Goal: Task Accomplishment & Management: Use online tool/utility

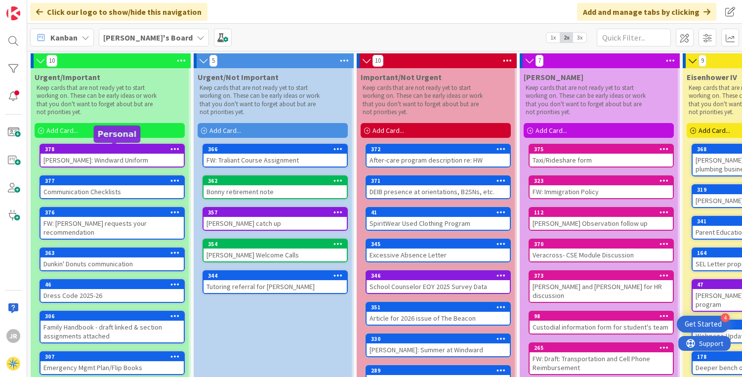
click at [117, 157] on div "[PERSON_NAME]: Windward Uniform" at bounding box center [112, 160] width 143 height 13
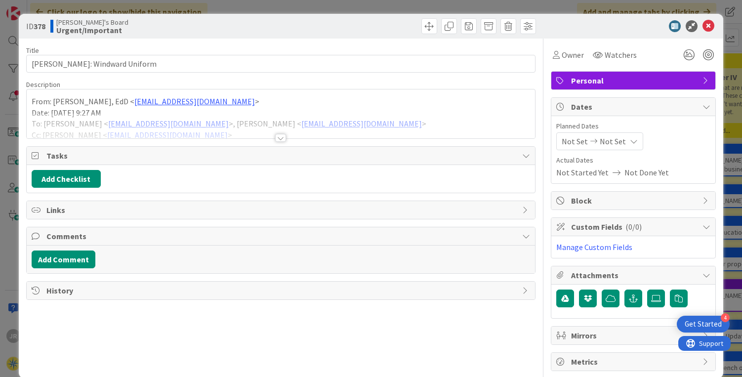
click at [579, 79] on span "Personal" at bounding box center [634, 81] width 126 height 12
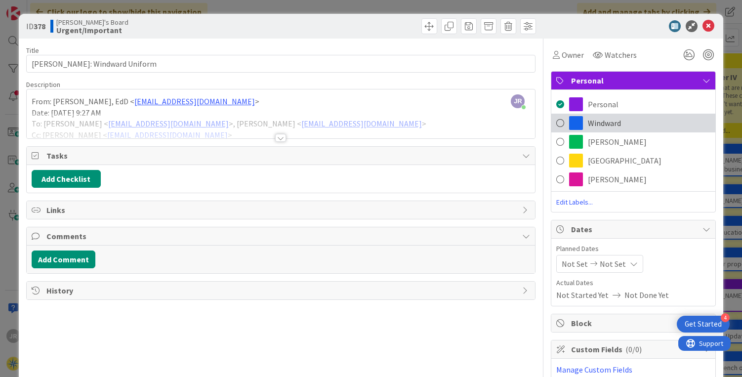
click at [589, 122] on span "Windward" at bounding box center [604, 123] width 33 height 12
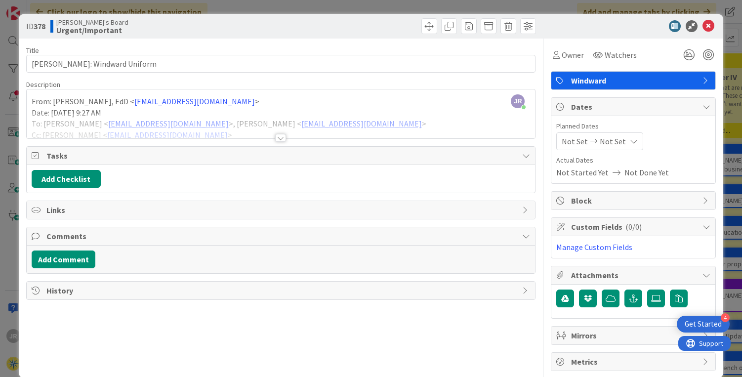
click at [278, 138] on div at bounding box center [280, 138] width 11 height 8
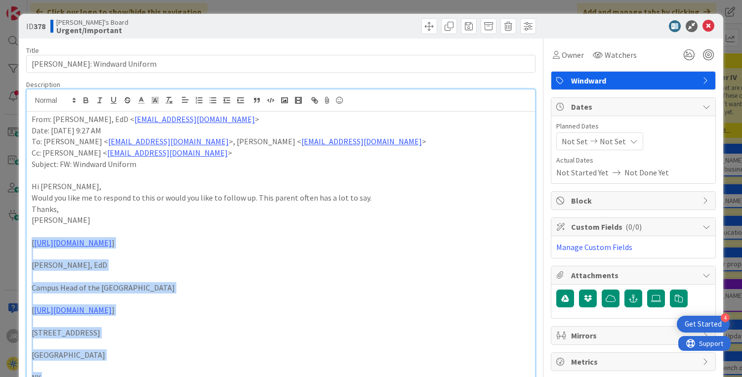
drag, startPoint x: 31, startPoint y: 160, endPoint x: 19, endPoint y: 244, distance: 85.3
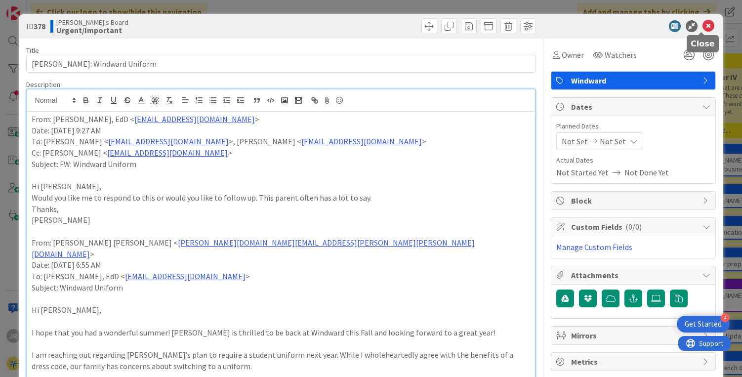
click at [702, 25] on icon at bounding box center [708, 26] width 12 height 12
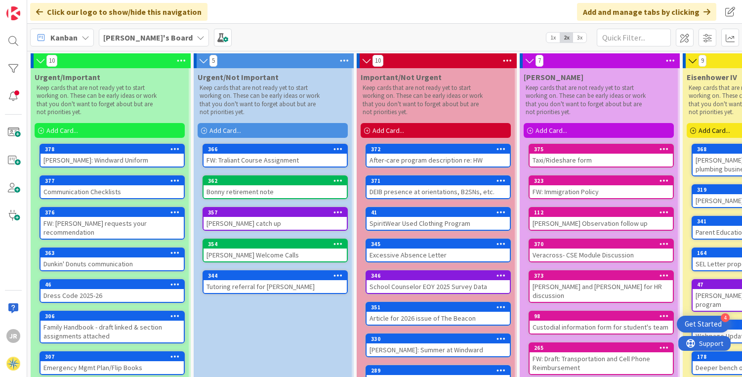
click at [121, 131] on div "Add Card..." at bounding box center [110, 130] width 150 height 15
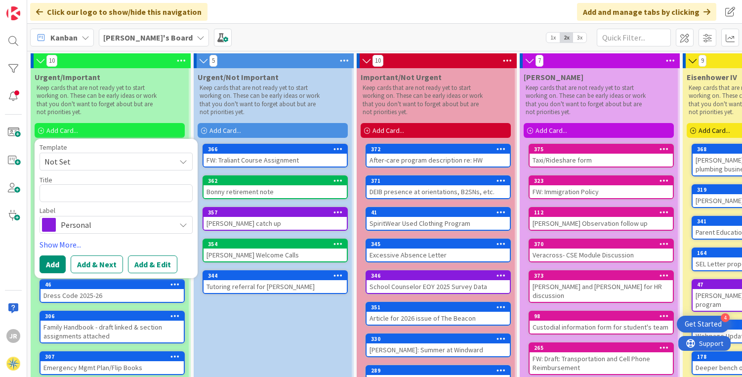
type textarea "x"
type textarea "E"
type textarea "x"
type textarea "Em"
type textarea "x"
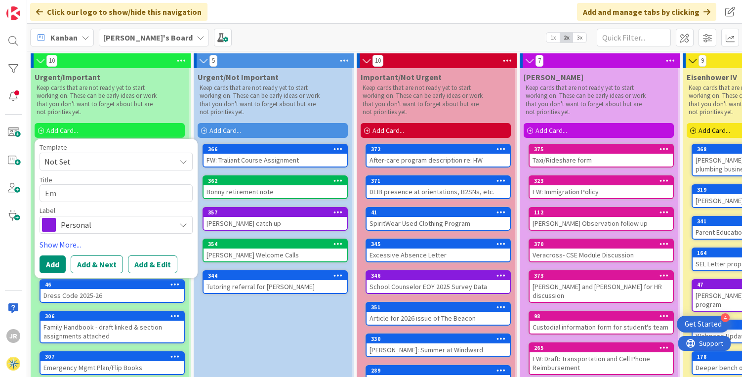
type textarea "Emp"
type textarea "x"
type textarea "Empl"
type textarea "x"
type textarea "Emplo"
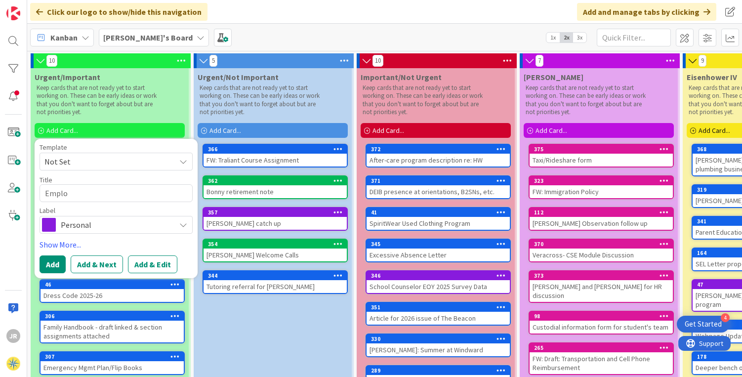
type textarea "x"
type textarea "Employ"
type textarea "x"
type textarea "Employe"
type textarea "x"
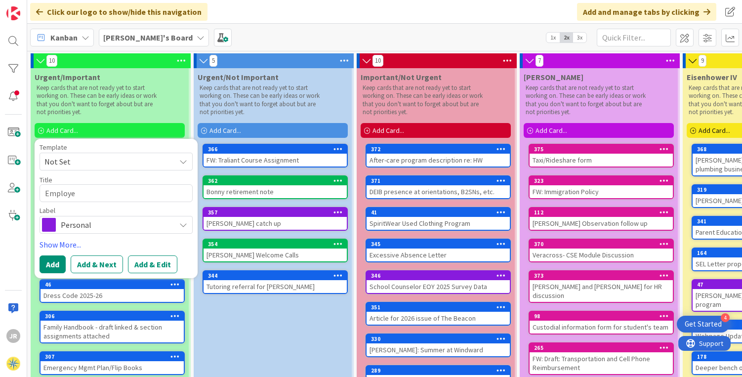
type textarea "Employee"
type textarea "x"
type textarea "Employee"
type textarea "x"
type textarea "Employee D"
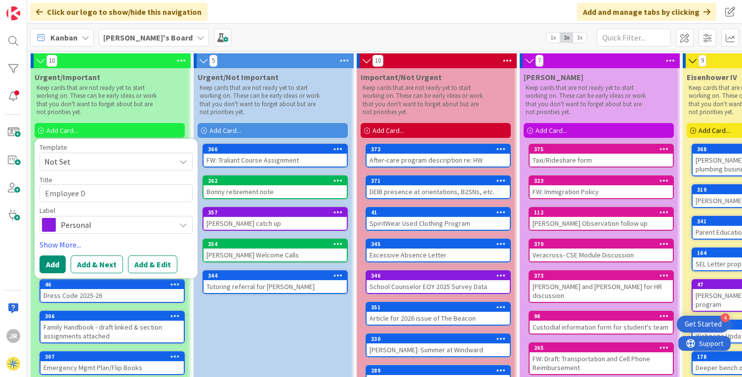
type textarea "x"
type textarea "Employee Dr"
type textarea "x"
type textarea "Employee Dre"
type textarea "x"
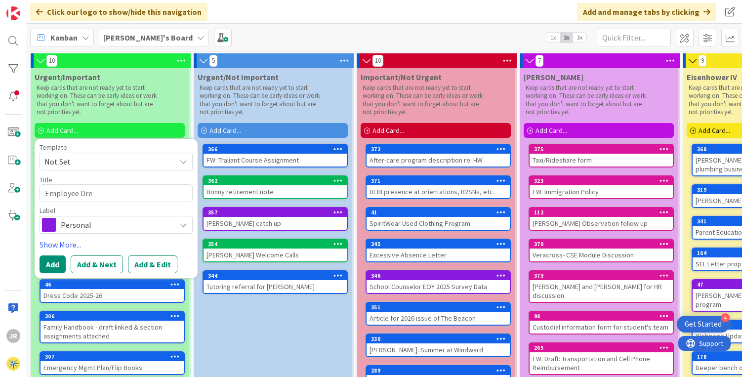
type textarea "Employee Dres"
type textarea "x"
type textarea "Employee Dress"
type textarea "x"
type textarea "Employee Dress"
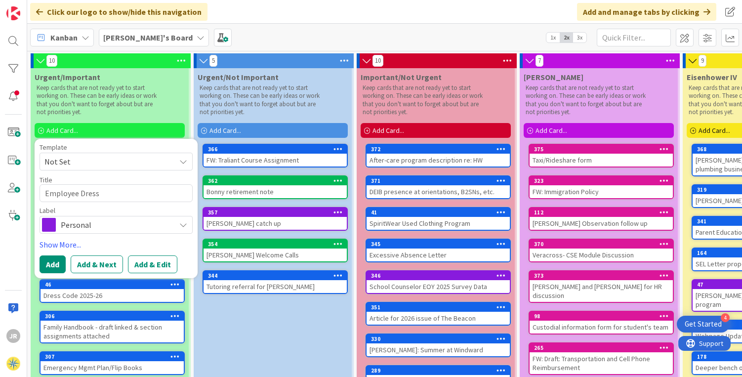
type textarea "x"
type textarea "Employee Dress C"
type textarea "x"
type textarea "Employee Dress Cod"
type textarea "x"
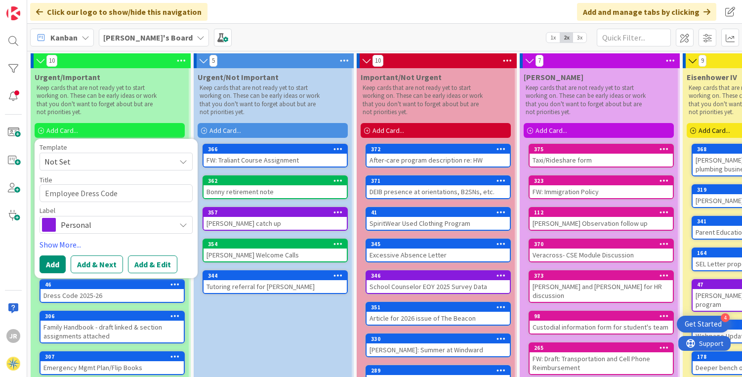
type textarea "Employee Dress Code"
click at [97, 225] on span "Personal" at bounding box center [116, 225] width 110 height 14
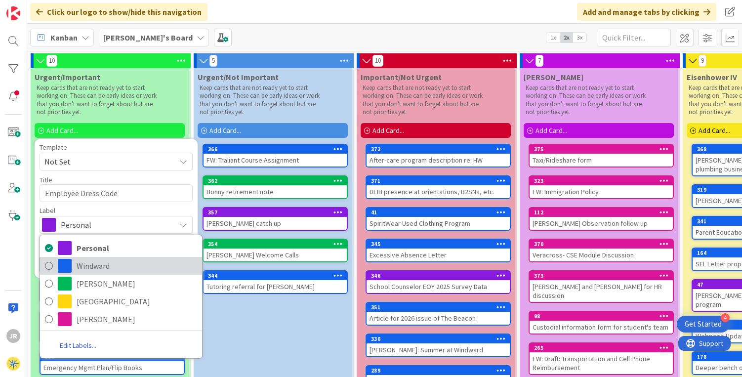
click at [91, 268] on span "Windward" at bounding box center [137, 265] width 121 height 15
type textarea "x"
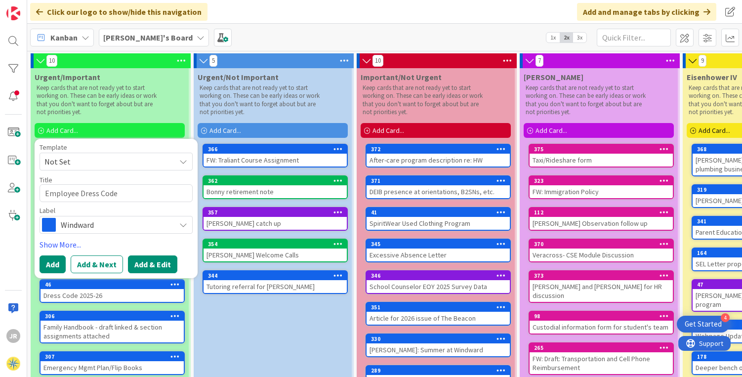
click at [156, 267] on button "Add & Edit" at bounding box center [152, 264] width 49 height 18
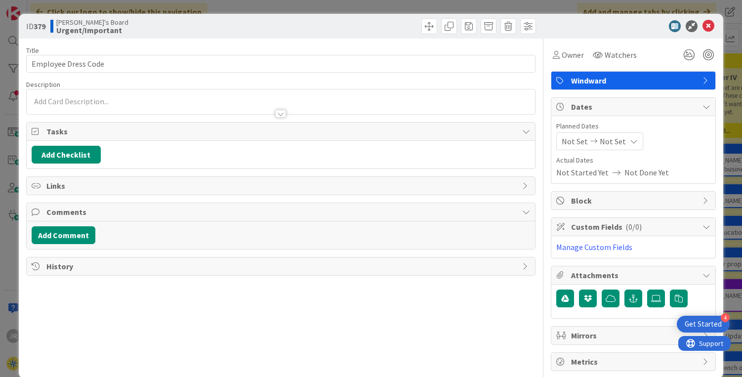
click at [128, 101] on div at bounding box center [281, 101] width 509 height 25
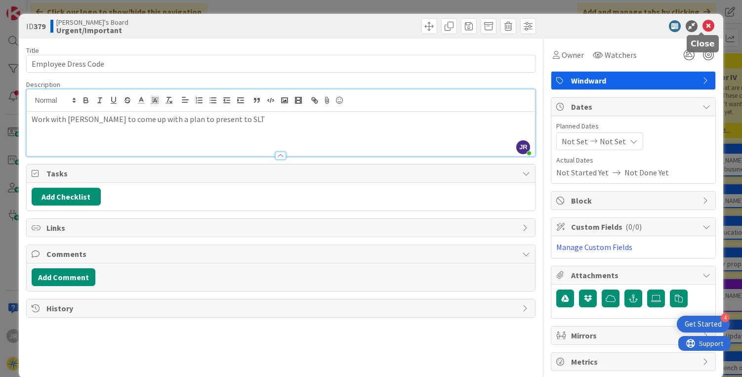
click at [702, 27] on icon at bounding box center [708, 26] width 12 height 12
